Goal: Check status: Check status

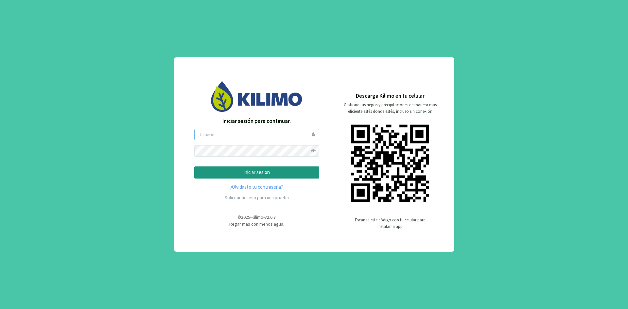
click at [285, 137] on input "email" at bounding box center [256, 134] width 125 height 11
type input "npolo"
click at [255, 167] on button "iniciar sesión" at bounding box center [256, 172] width 125 height 12
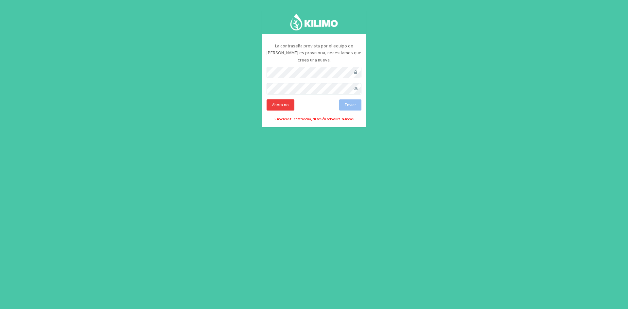
click at [281, 99] on div "Ahora no" at bounding box center [280, 104] width 28 height 11
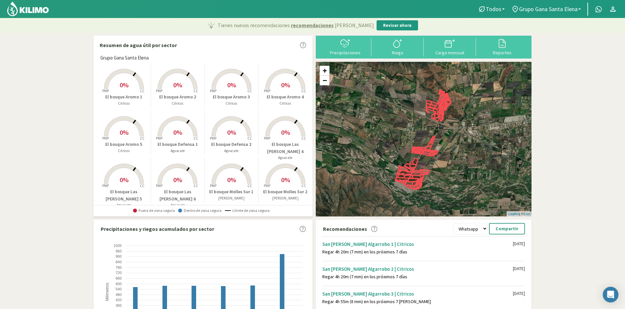
click at [288, 137] on rect at bounding box center [285, 137] width 52 height 52
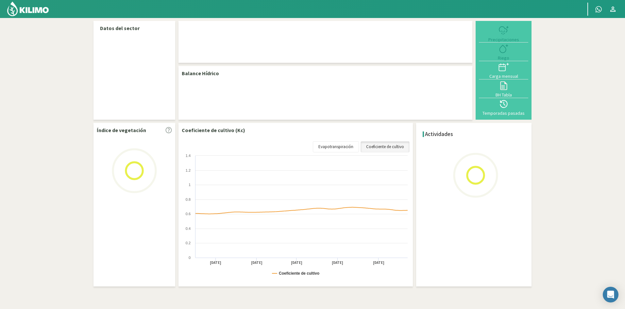
select select "15: Object"
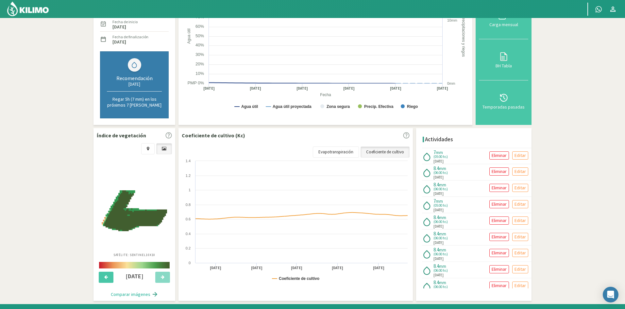
scroll to position [123, 0]
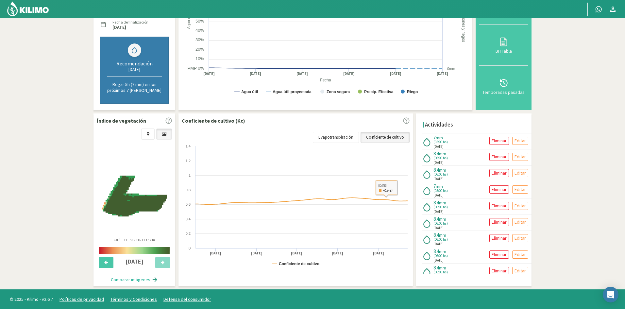
click at [390, 139] on link "Coeficiente de cultivo" at bounding box center [385, 137] width 49 height 11
click at [346, 137] on link "Evapotranspiración" at bounding box center [336, 137] width 46 height 11
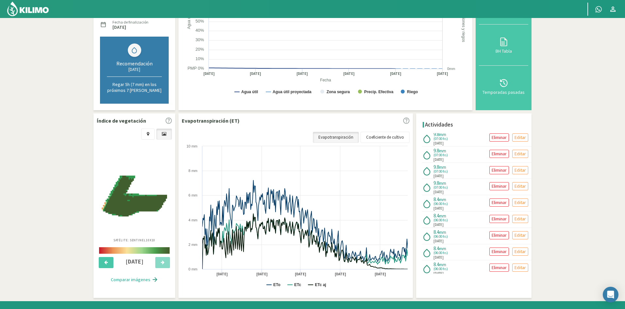
scroll to position [167, 0]
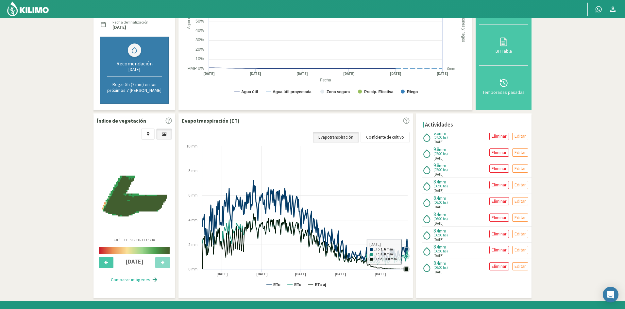
click at [406, 251] on icon at bounding box center [304, 239] width 205 height 50
